Goal: Find specific page/section: Find specific page/section

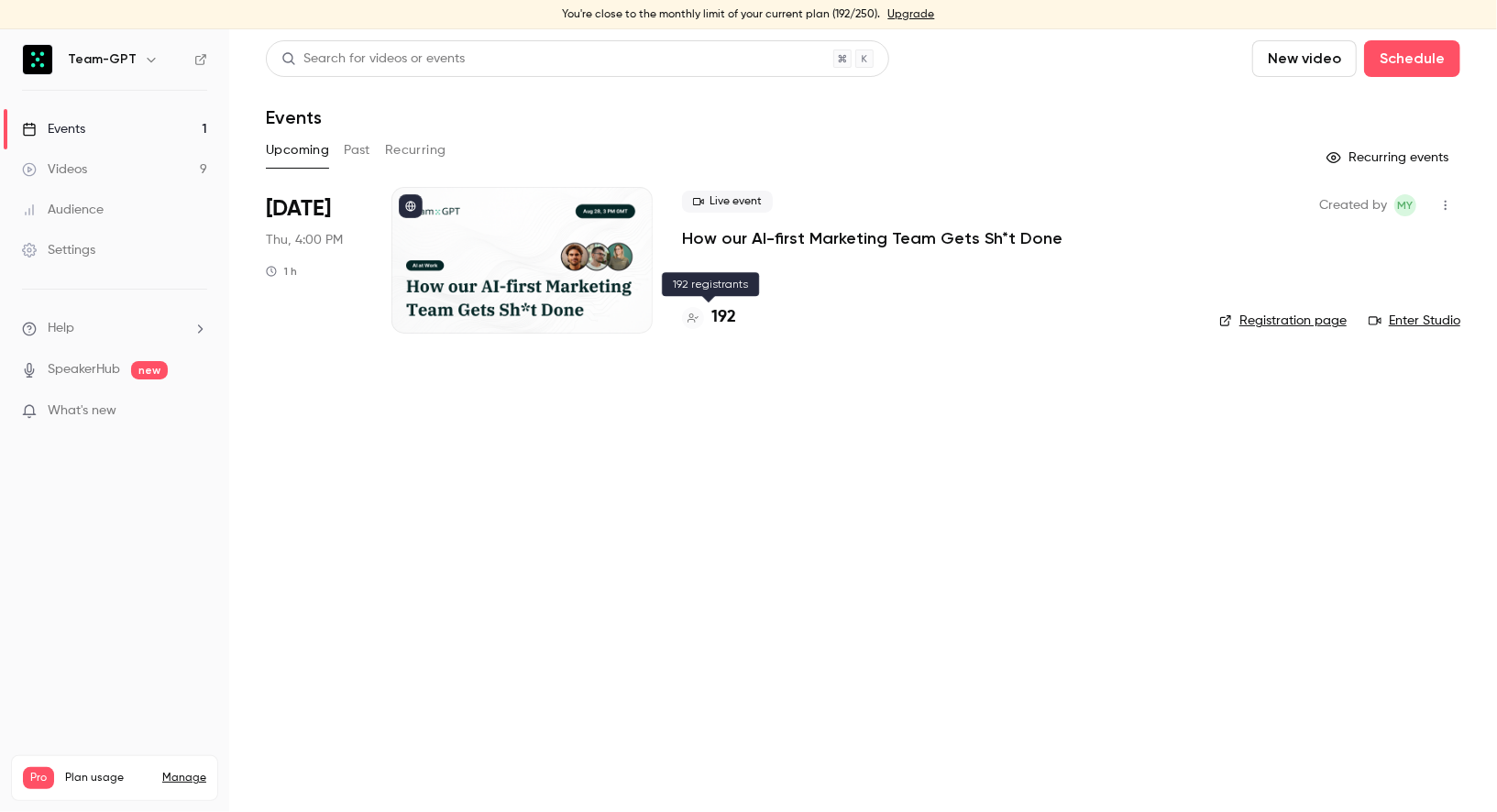
click at [727, 316] on h4 "192" at bounding box center [724, 317] width 25 height 25
